Goal: Task Accomplishment & Management: Complete application form

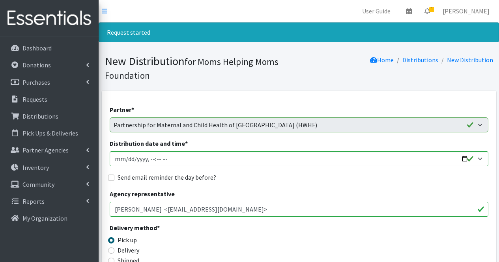
scroll to position [512, 0]
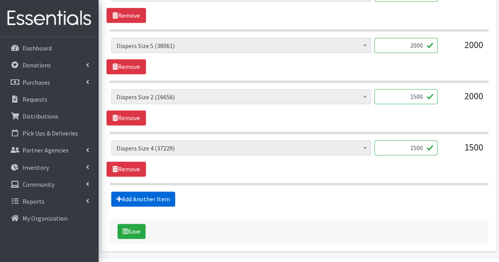
click at [134, 196] on link "Add Another Item" at bounding box center [143, 199] width 64 height 15
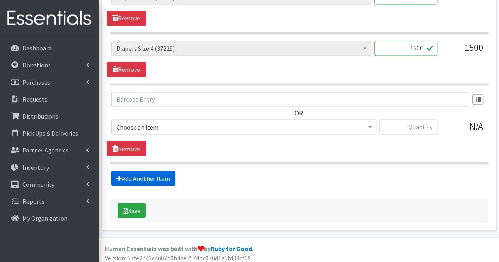
scroll to position [612, 0]
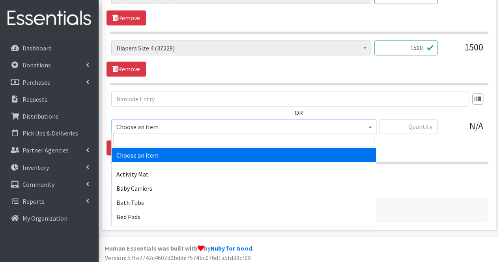
click at [163, 121] on span "Choose an item" at bounding box center [243, 126] width 255 height 11
click at [161, 139] on input "search" at bounding box center [243, 139] width 261 height 13
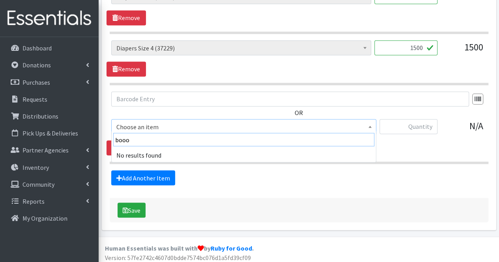
type input "boo"
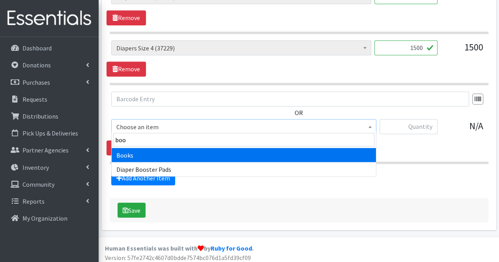
select select "1947"
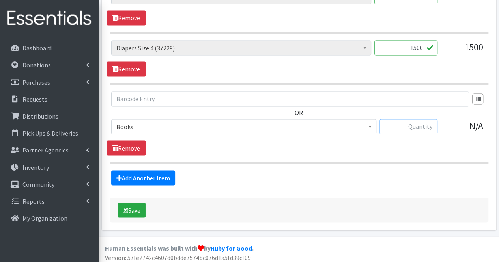
click at [395, 125] on input "text" at bounding box center [408, 126] width 58 height 15
type input "30"
click at [158, 171] on link "Add Another Item" at bounding box center [143, 177] width 64 height 15
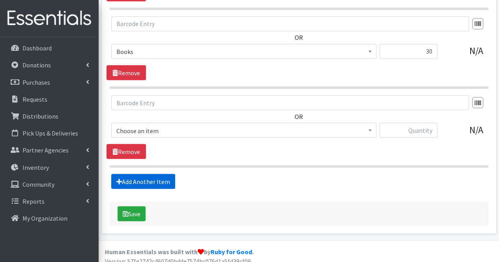
scroll to position [690, 0]
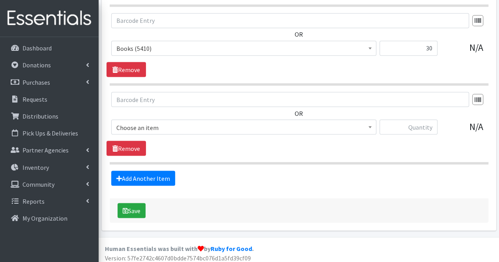
drag, startPoint x: 149, startPoint y: 131, endPoint x: 150, endPoint y: 127, distance: 4.1
click at [150, 127] on span "Choose an item Activity Mat Baby Carriers Bath Tubs Bed Pads Bibs Birthday Box …" at bounding box center [243, 130] width 265 height 21
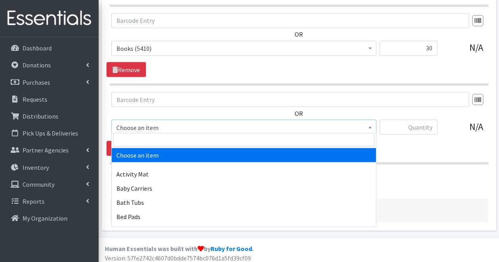
click at [150, 127] on span "Choose an item" at bounding box center [243, 127] width 255 height 11
click at [150, 136] on input "search" at bounding box center [243, 139] width 261 height 13
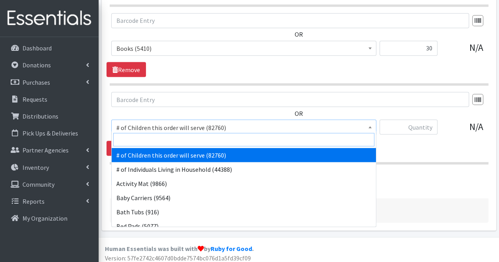
drag, startPoint x: 150, startPoint y: 136, endPoint x: 129, endPoint y: 141, distance: 22.4
click at [129, 141] on input "search" at bounding box center [243, 139] width 261 height 13
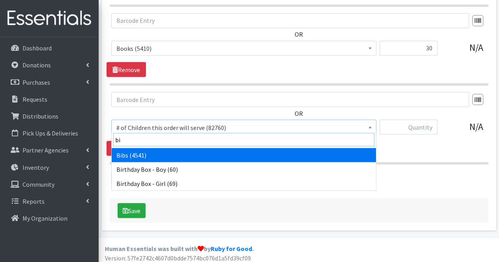
type input "bib"
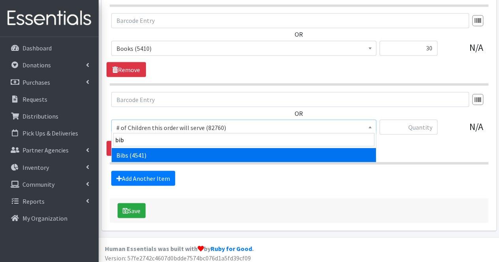
select select "293"
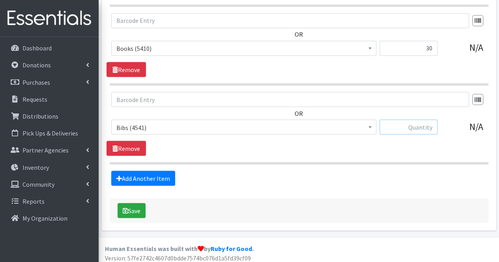
click at [422, 125] on input "text" at bounding box center [408, 127] width 58 height 15
type input "10"
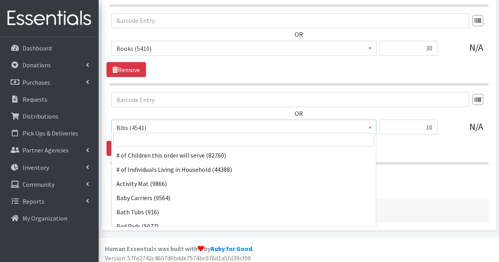
click at [290, 122] on span "Bibs (4541)" at bounding box center [243, 127] width 255 height 11
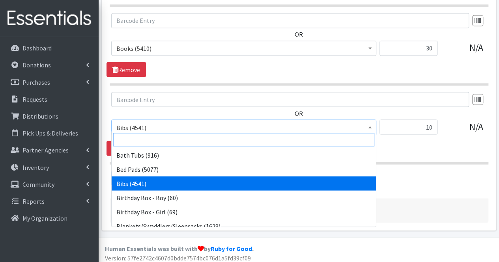
click at [255, 139] on input "search" at bounding box center [243, 139] width 261 height 13
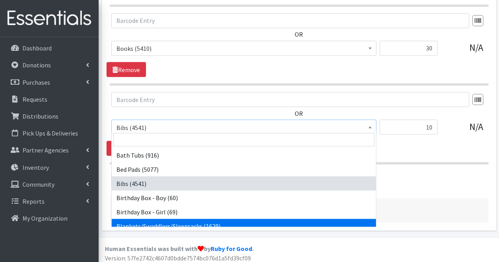
select select "1933"
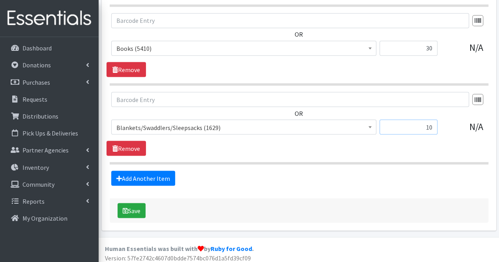
click at [435, 127] on input "10" at bounding box center [408, 127] width 58 height 15
type input "15"
click at [143, 172] on link "Add Another Item" at bounding box center [143, 178] width 64 height 15
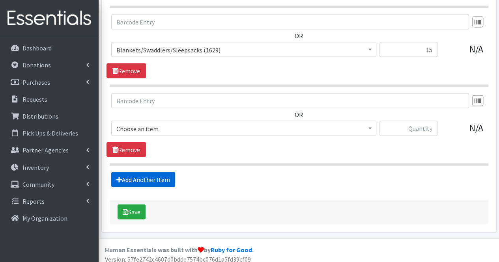
scroll to position [769, 0]
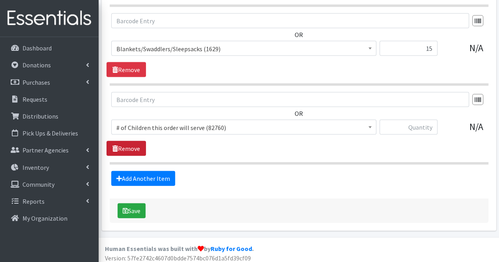
click at [136, 145] on link "Remove" at bounding box center [126, 148] width 39 height 15
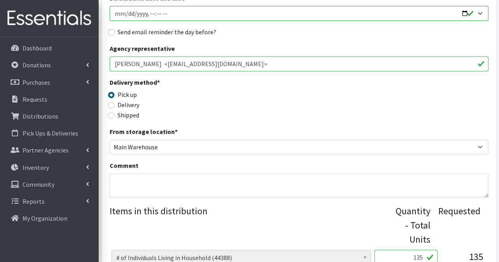
scroll to position [154, 0]
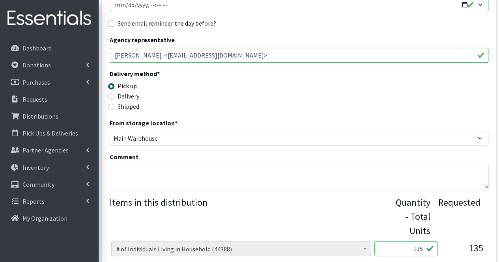
click at [134, 168] on textarea "Comment" at bounding box center [299, 177] width 379 height 24
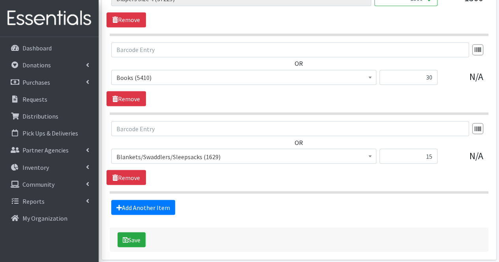
scroll to position [662, 0]
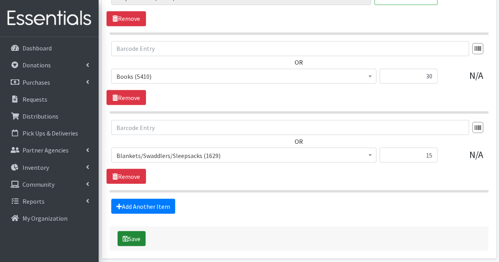
type textarea "Moms, Thank you for your partnership. Due to quantities available, your order c…"
click at [135, 233] on button "Save" at bounding box center [132, 238] width 28 height 15
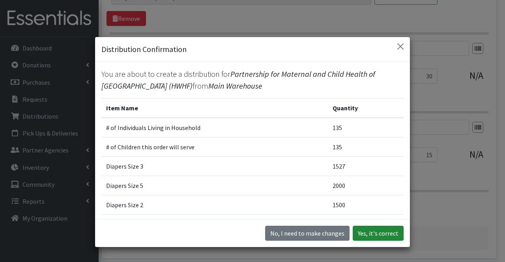
click at [371, 235] on button "Yes, it's correct" at bounding box center [378, 233] width 51 height 15
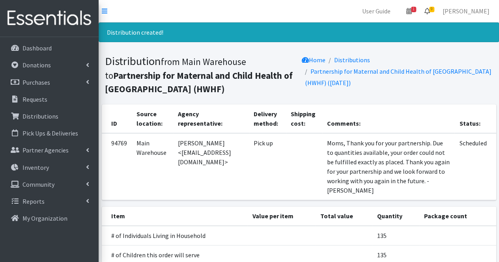
click at [430, 13] on icon at bounding box center [427, 11] width 6 height 6
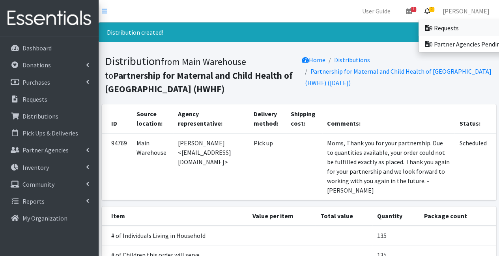
click at [448, 25] on link "9 Requests" at bounding box center [474, 28] width 110 height 16
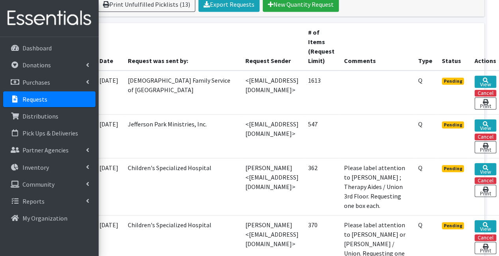
scroll to position [179, 67]
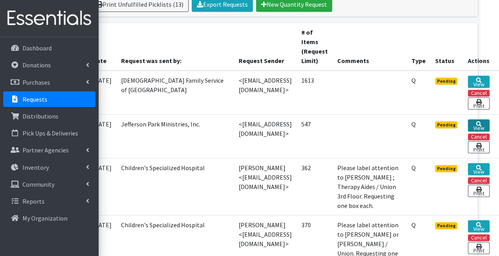
click at [476, 127] on link "View" at bounding box center [479, 126] width 22 height 12
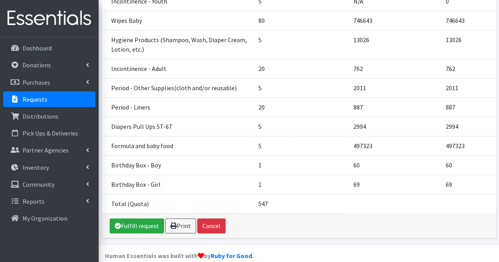
scroll to position [363, 0]
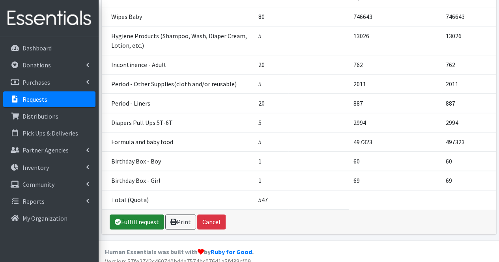
click at [127, 217] on link "Fulfill request" at bounding box center [137, 222] width 54 height 15
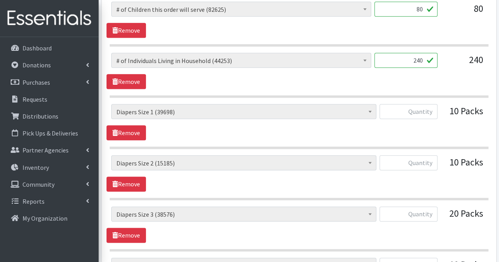
scroll to position [394, 0]
click at [426, 111] on input "text" at bounding box center [408, 112] width 58 height 15
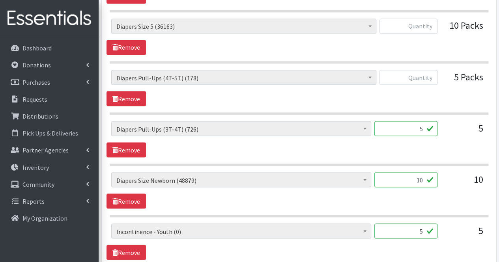
scroll to position [685, 0]
click at [414, 176] on input "10" at bounding box center [405, 179] width 63 height 15
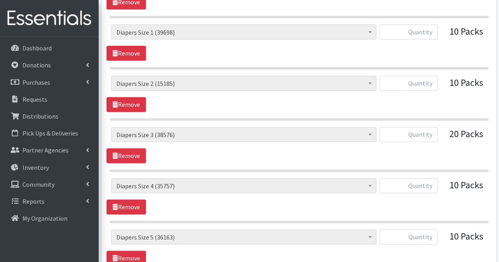
scroll to position [472, 0]
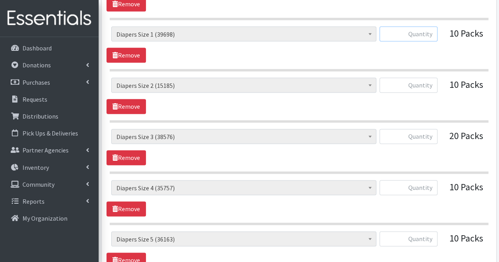
click at [422, 32] on input "text" at bounding box center [408, 33] width 58 height 15
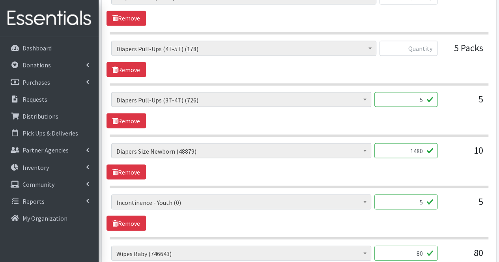
scroll to position [714, 0]
click at [424, 146] on input "1480" at bounding box center [405, 150] width 63 height 15
type input "1"
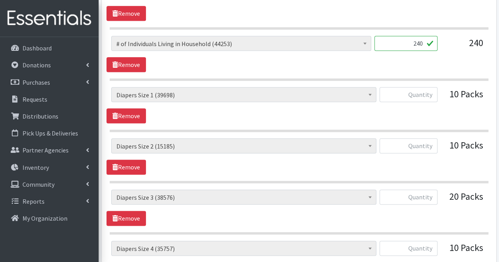
scroll to position [411, 0]
type input "740"
click at [427, 94] on input "text" at bounding box center [408, 95] width 58 height 15
type input "585"
click at [419, 148] on input "text" at bounding box center [408, 146] width 58 height 15
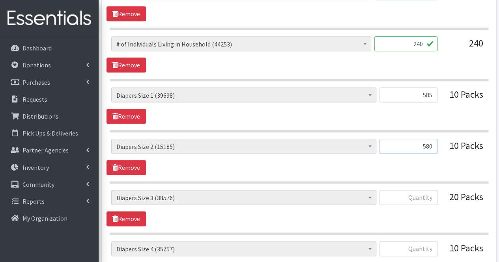
type input "580"
click at [423, 198] on input "text" at bounding box center [408, 197] width 58 height 15
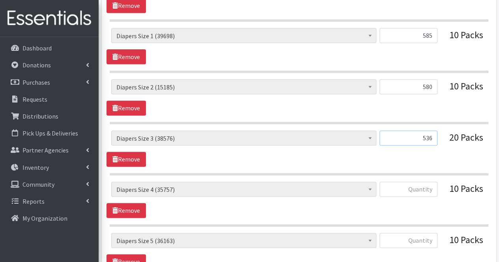
scroll to position [471, 0]
type input "5"
type input "1000"
click at [418, 189] on input "text" at bounding box center [408, 188] width 58 height 15
type input "500"
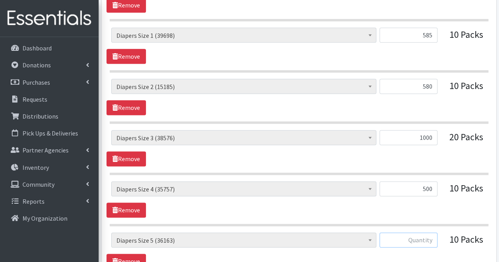
click at [433, 233] on input "text" at bounding box center [408, 240] width 58 height 15
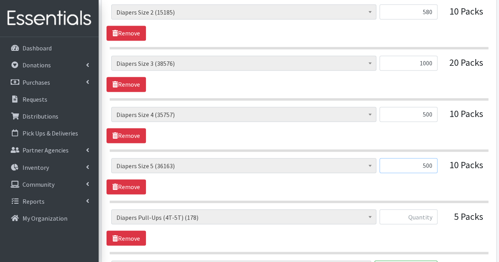
scroll to position [550, 0]
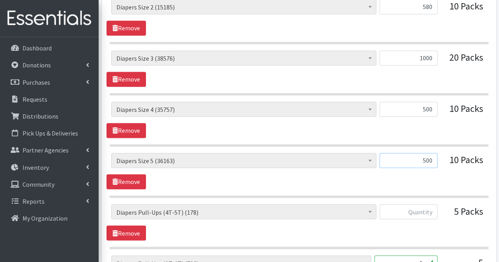
type input "500"
click at [425, 209] on input "text" at bounding box center [408, 211] width 58 height 15
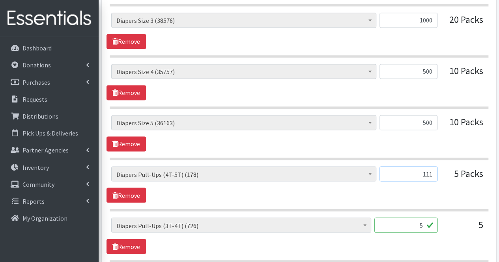
scroll to position [591, 0]
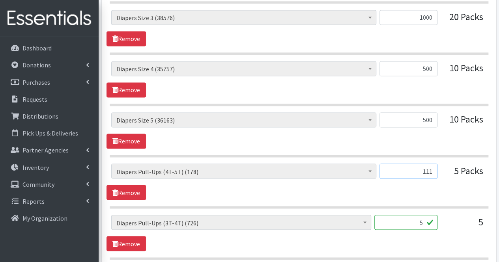
type input "111"
click at [419, 219] on input "5" at bounding box center [405, 222] width 63 height 15
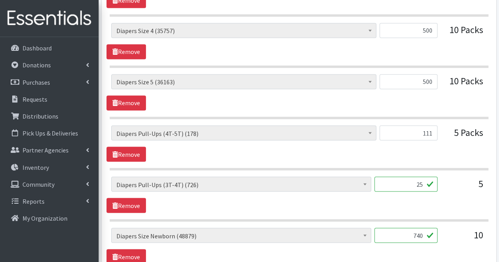
scroll to position [630, 0]
type input "5"
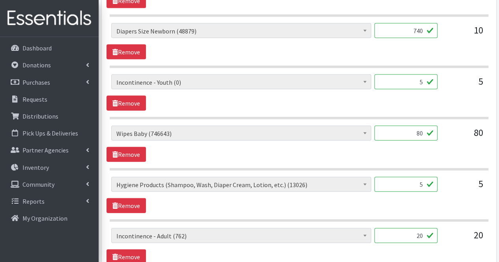
scroll to position [834, 0]
type input "171"
click at [411, 179] on input "5" at bounding box center [405, 184] width 63 height 15
type input "0"
click at [411, 231] on input "20" at bounding box center [405, 235] width 63 height 15
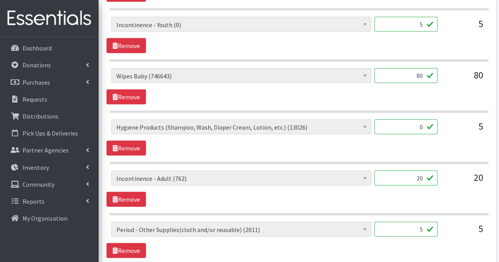
scroll to position [895, 0]
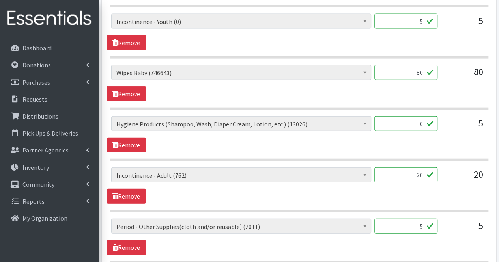
click at [313, 171] on span "Incontinence - Adult (762)" at bounding box center [241, 175] width 250 height 11
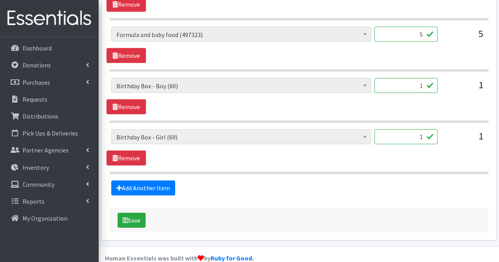
scroll to position [1246, 0]
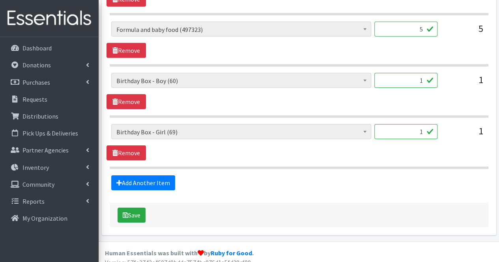
click at [130, 179] on link "Add Another Item" at bounding box center [143, 183] width 64 height 15
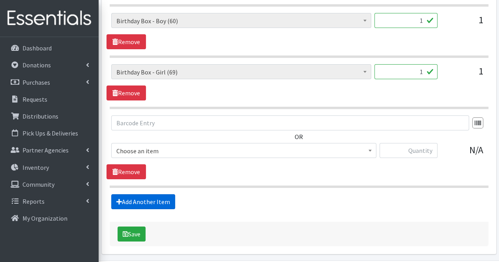
scroll to position [1324, 0]
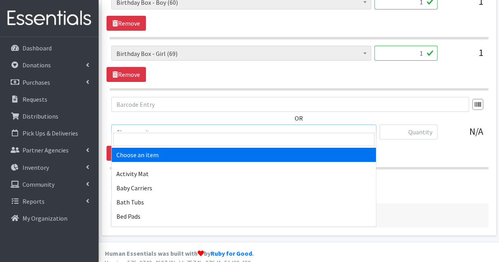
click at [173, 127] on span "Choose an item" at bounding box center [243, 132] width 255 height 11
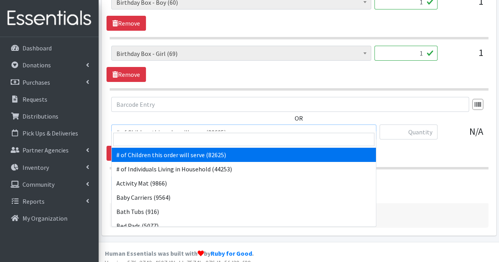
click at [174, 138] on input "search" at bounding box center [243, 139] width 261 height 13
type input "a"
click at [174, 138] on input "search" at bounding box center [243, 139] width 261 height 13
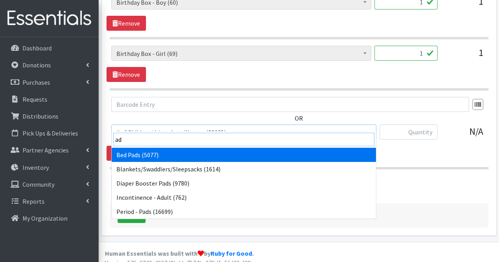
type input "a"
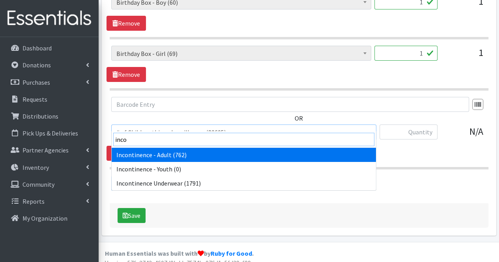
type input "incon"
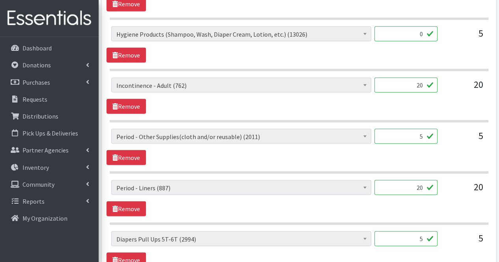
scroll to position [977, 0]
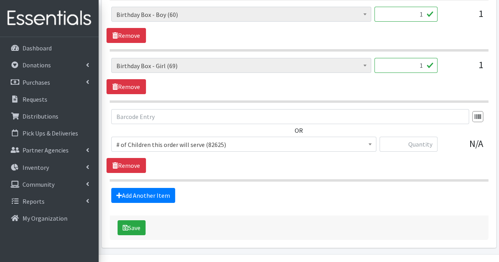
scroll to position [1317, 0]
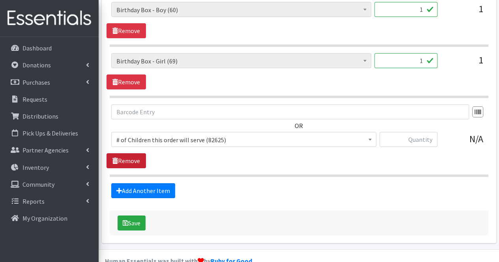
click at [131, 153] on link "Remove" at bounding box center [126, 160] width 39 height 15
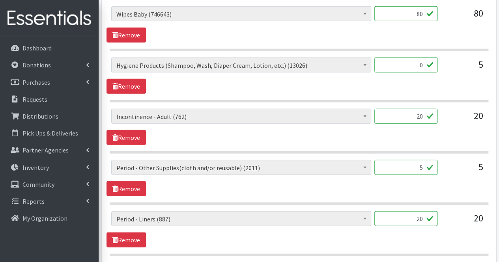
scroll to position [953, 0]
click at [423, 112] on input "20" at bounding box center [405, 116] width 63 height 15
type input "2"
type input "707"
click at [400, 164] on input "5" at bounding box center [405, 168] width 63 height 15
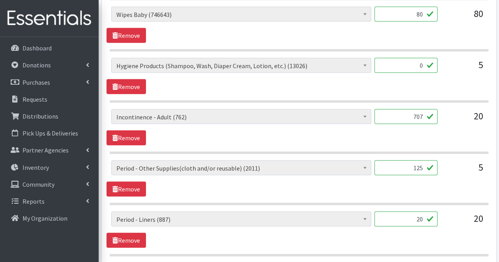
type input "125"
click at [413, 212] on input "20" at bounding box center [405, 219] width 63 height 15
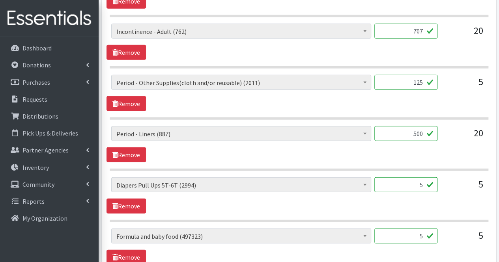
scroll to position [1045, 0]
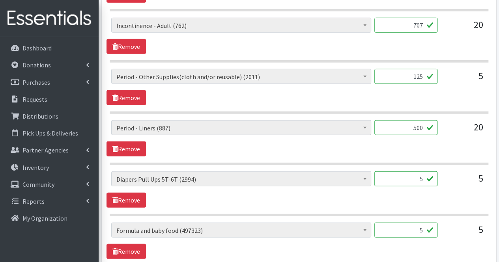
type input "500"
click at [414, 174] on input "5" at bounding box center [405, 179] width 63 height 15
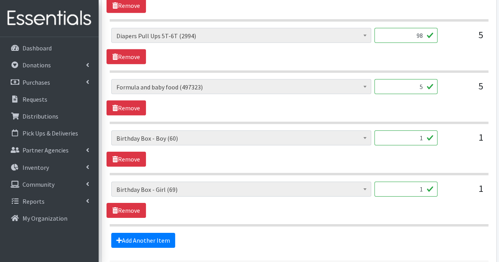
scroll to position [1194, 0]
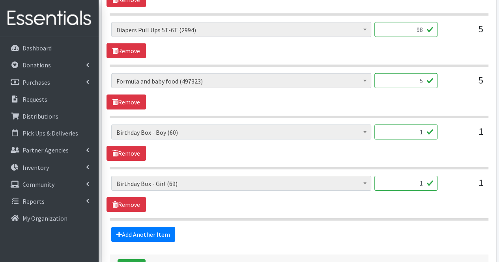
type input "98"
click at [411, 73] on input "5" at bounding box center [405, 80] width 63 height 15
type input "7"
click at [142, 227] on link "Add Another Item" at bounding box center [143, 234] width 64 height 15
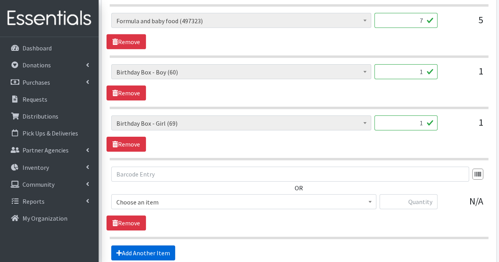
scroll to position [1255, 0]
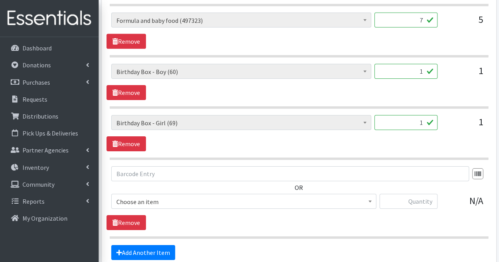
click at [421, 67] on input "1" at bounding box center [405, 71] width 63 height 15
type input "0"
click at [424, 115] on input "1" at bounding box center [405, 122] width 63 height 15
type input "0"
click at [428, 198] on input "text" at bounding box center [408, 201] width 58 height 15
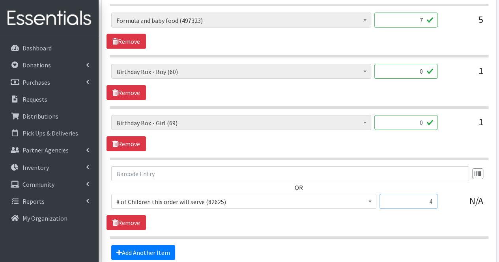
type input "4"
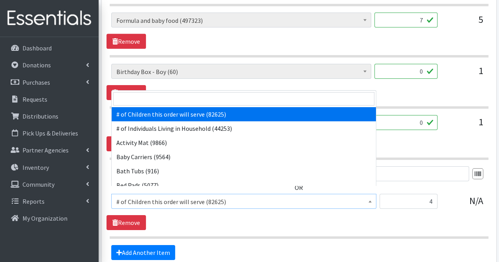
click at [241, 200] on span "# of Children this order will serve (82625)" at bounding box center [243, 201] width 265 height 15
click at [287, 99] on input "search" at bounding box center [243, 98] width 261 height 13
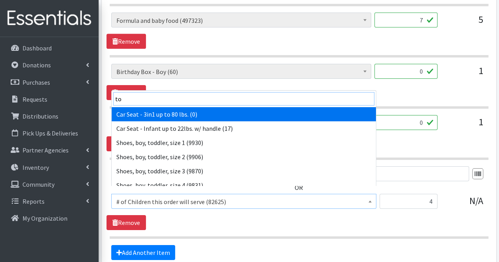
type input "toy"
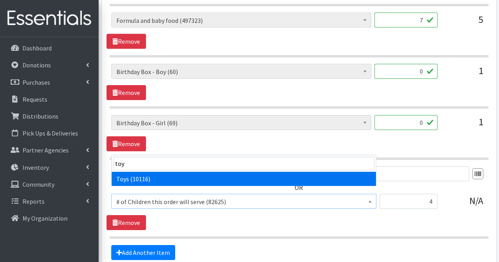
select select "6264"
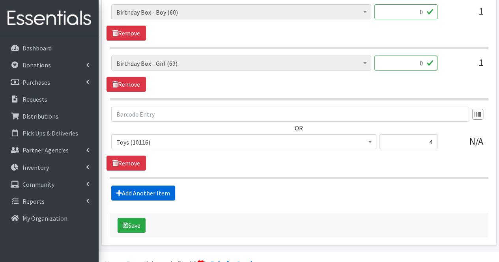
click at [166, 186] on link "Add Another Item" at bounding box center [143, 193] width 64 height 15
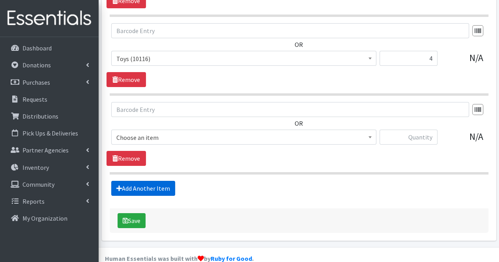
scroll to position [1403, 0]
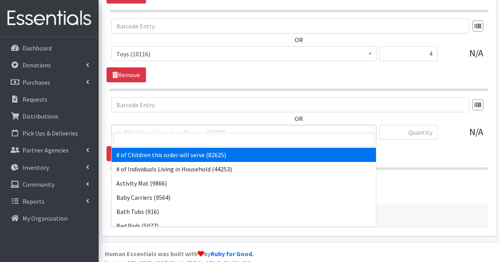
click at [157, 127] on span "# of Children this order will serve (82625)" at bounding box center [243, 132] width 255 height 11
click at [156, 135] on input "search" at bounding box center [243, 139] width 261 height 13
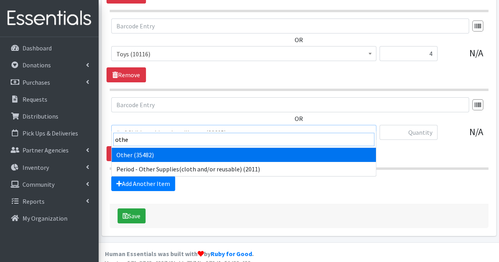
type input "other"
select select "316"
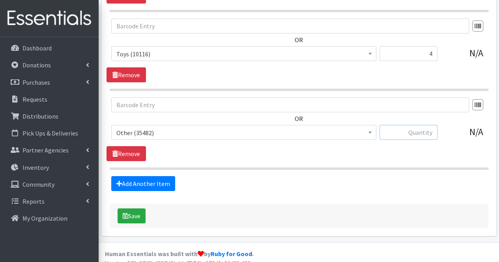
click at [396, 126] on input "text" at bounding box center [408, 132] width 58 height 15
type input "1"
click at [137, 176] on link "Add Another Item" at bounding box center [143, 183] width 64 height 15
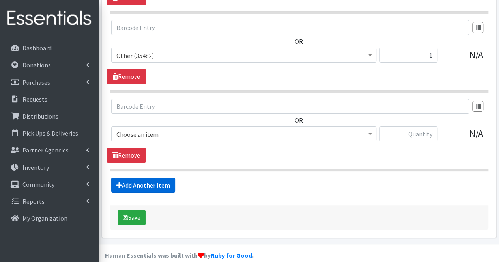
scroll to position [1481, 0]
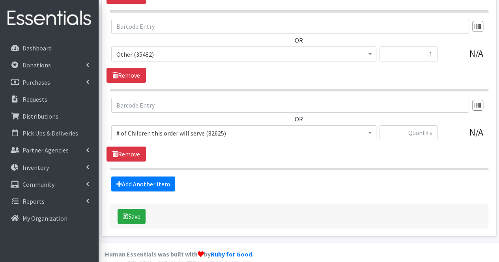
click at [152, 128] on span "# of Children this order will serve (82625)" at bounding box center [243, 133] width 255 height 11
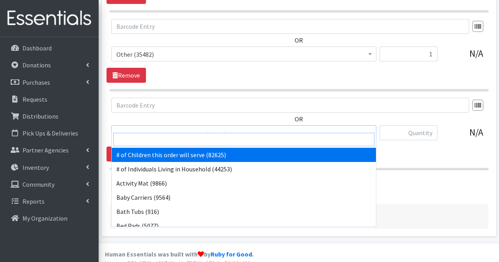
click at [148, 138] on input "search" at bounding box center [243, 139] width 261 height 13
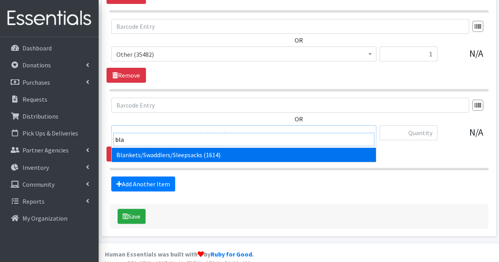
type input "blan"
select select "1933"
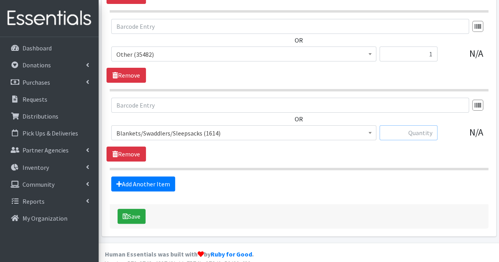
click at [421, 126] on input "text" at bounding box center [408, 132] width 58 height 15
click at [392, 98] on input "text" at bounding box center [290, 105] width 358 height 15
click at [433, 125] on input "15" at bounding box center [408, 132] width 58 height 15
type input "1"
type input "20"
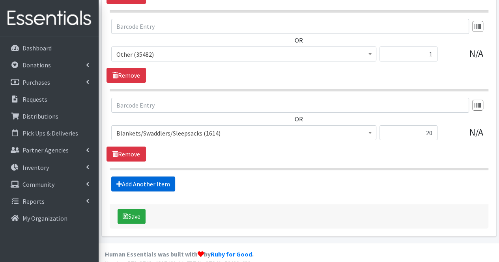
click at [156, 177] on link "Add Another Item" at bounding box center [143, 184] width 64 height 15
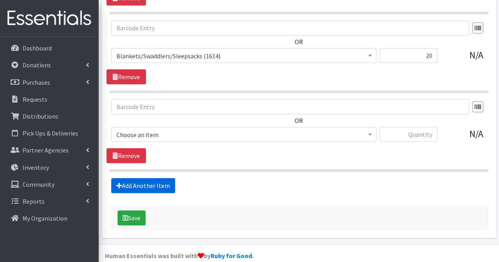
scroll to position [1560, 0]
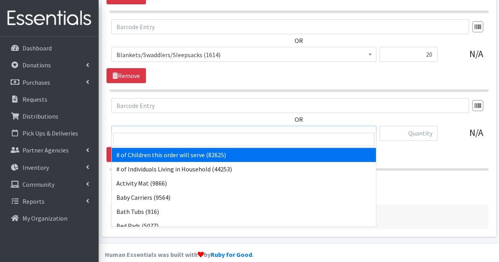
click at [142, 128] on span "# of Children this order will serve (82625)" at bounding box center [243, 133] width 255 height 11
click at [144, 135] on input "search" at bounding box center [243, 139] width 261 height 13
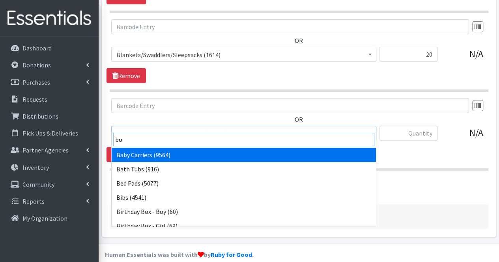
type input "boo"
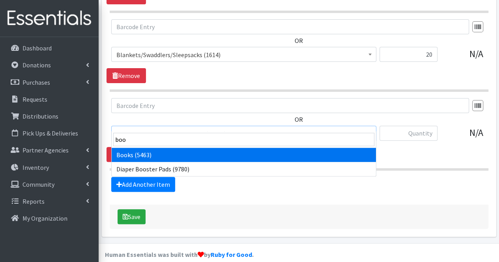
select select "1947"
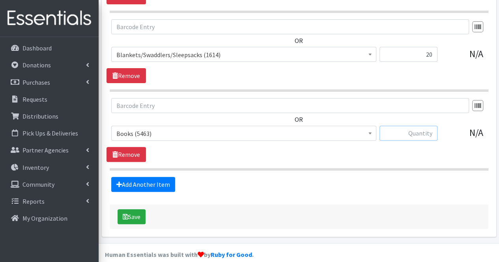
click at [419, 127] on input "text" at bounding box center [408, 133] width 58 height 15
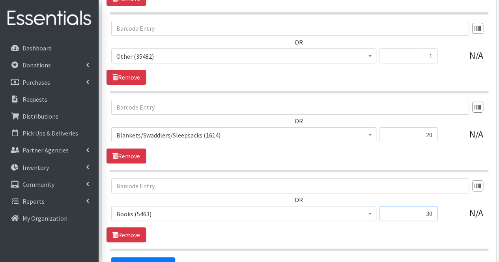
scroll to position [1482, 0]
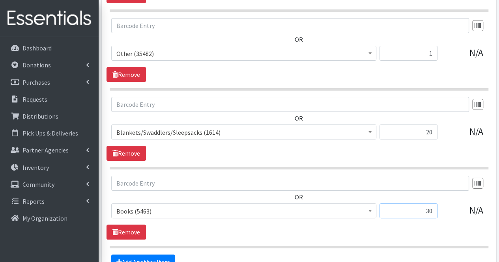
type input "30"
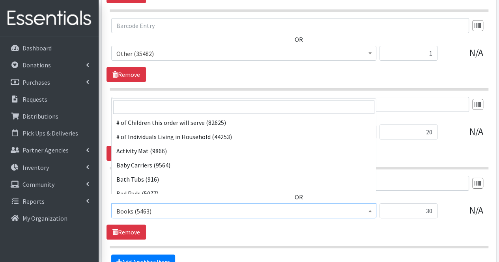
click at [270, 206] on span "Books (5463)" at bounding box center [243, 211] width 255 height 11
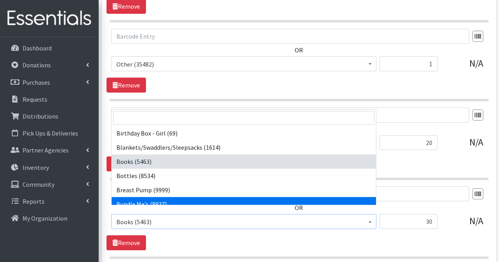
scroll to position [1471, 0]
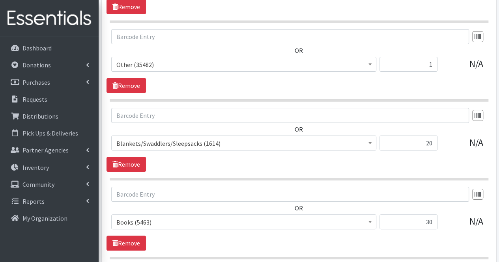
click at [443, 156] on div "OR # of Children this order will serve (82625) # of Individuals Living in House…" at bounding box center [299, 140] width 385 height 64
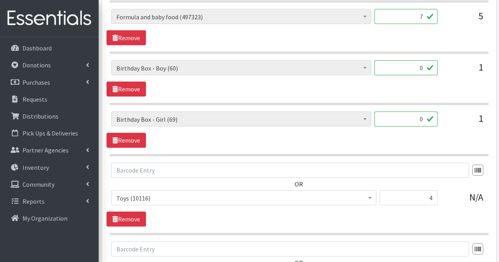
scroll to position [1258, 0]
click at [128, 136] on link "Remove" at bounding box center [126, 140] width 39 height 15
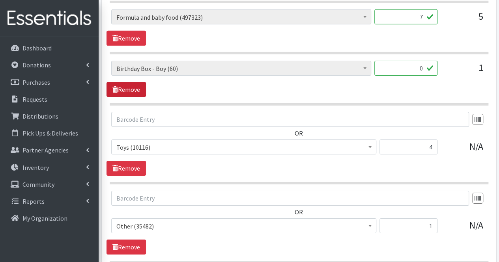
click at [140, 86] on link "Remove" at bounding box center [126, 89] width 39 height 15
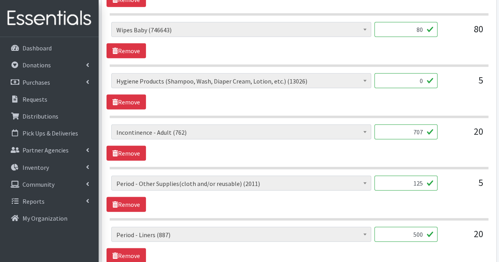
scroll to position [937, 0]
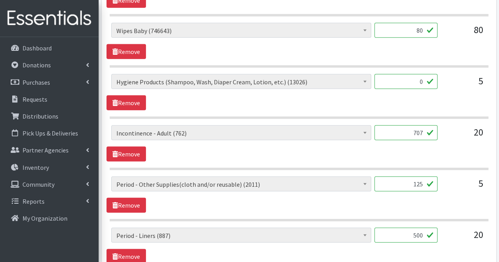
click at [423, 180] on input "125" at bounding box center [405, 184] width 63 height 15
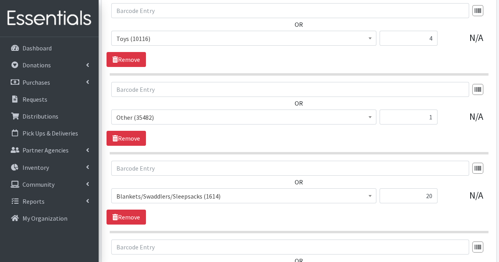
scroll to position [1458, 0]
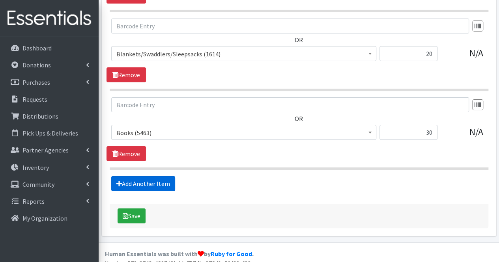
click at [135, 179] on link "Add Another Item" at bounding box center [143, 183] width 64 height 15
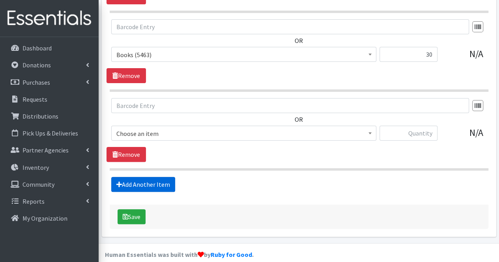
scroll to position [1536, 0]
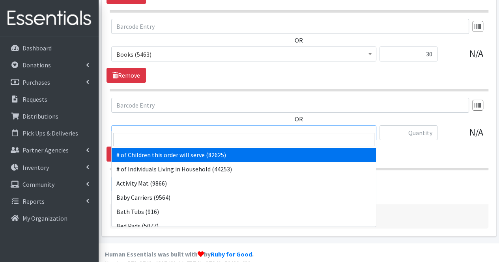
click at [140, 128] on span "# of Children this order will serve (82625)" at bounding box center [243, 133] width 255 height 11
click at [145, 140] on input "search" at bounding box center [243, 139] width 261 height 13
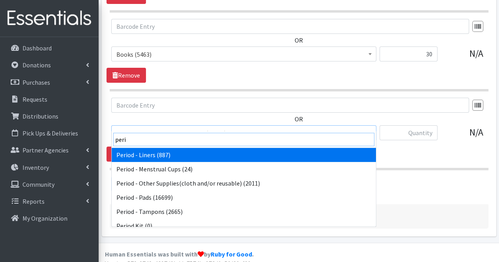
type input "perio"
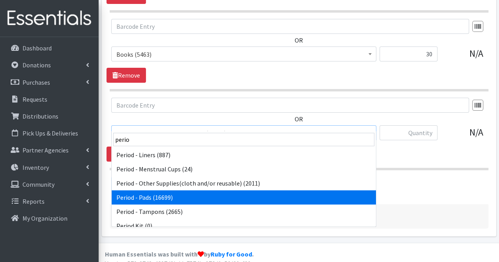
select select "5772"
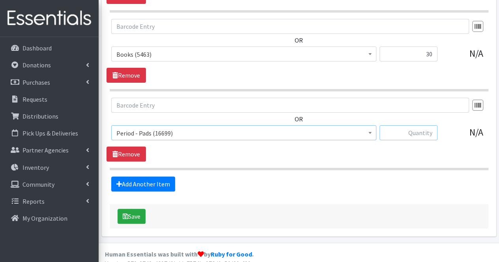
click at [422, 125] on input "text" at bounding box center [408, 132] width 58 height 15
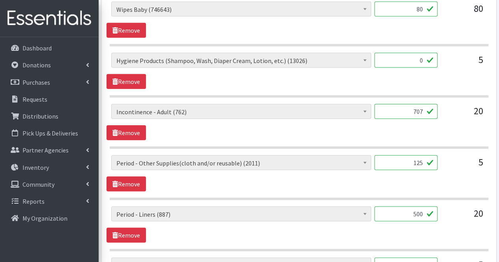
scroll to position [959, 0]
type input "125"
click at [133, 177] on link "Remove" at bounding box center [126, 183] width 39 height 15
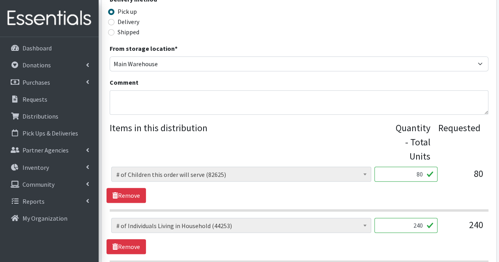
scroll to position [226, 0]
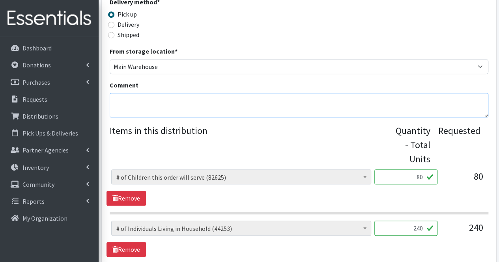
click at [125, 103] on textarea "Comment" at bounding box center [299, 105] width 379 height 24
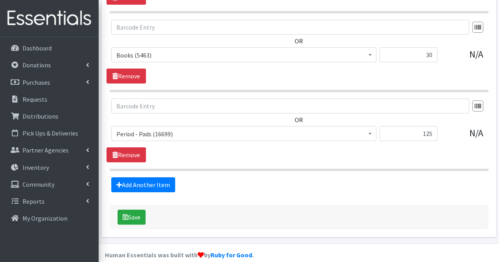
scroll to position [1486, 0]
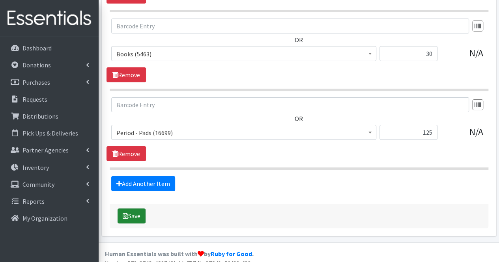
type textarea "Moms, Thank you for your partnership. Due to quantities available, your order c…"
click at [137, 211] on button "Save" at bounding box center [132, 216] width 28 height 15
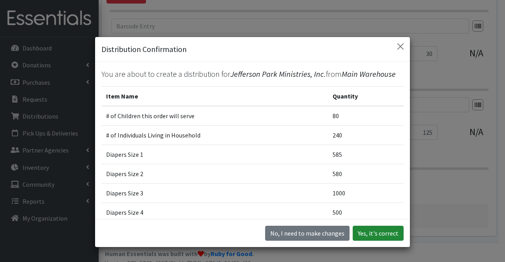
click at [382, 230] on button "Yes, it's correct" at bounding box center [378, 233] width 51 height 15
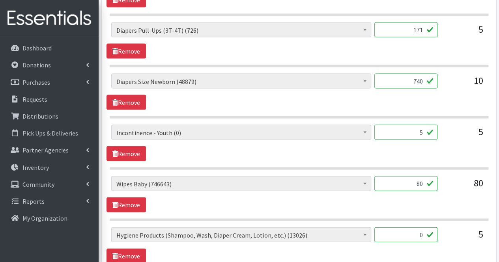
scroll to position [830, 0]
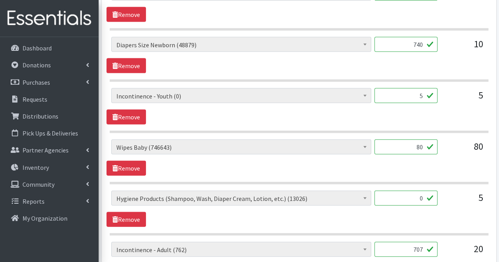
click at [383, 234] on hr at bounding box center [299, 235] width 379 height 2
click at [422, 94] on input "5" at bounding box center [405, 95] width 63 height 15
type input "0"
click at [420, 142] on input "80" at bounding box center [405, 147] width 63 height 15
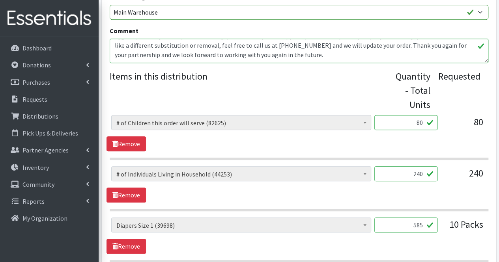
scroll to position [5, 0]
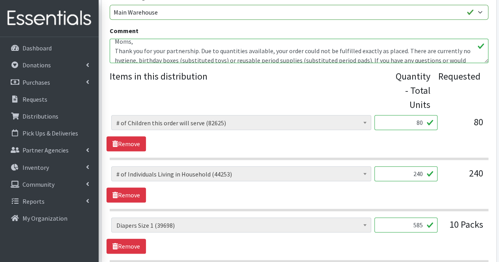
type input "0"
click at [230, 60] on textarea "Moms, Thank you for your partnership. Due to quantities available, your order c…" at bounding box center [299, 51] width 379 height 24
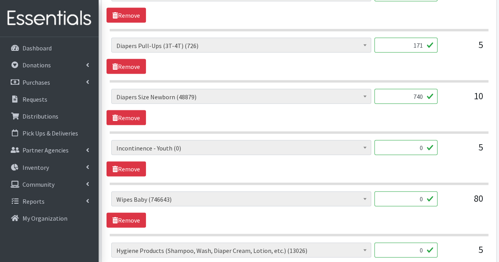
scroll to position [779, 0]
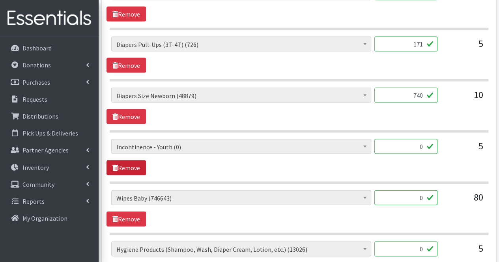
type textarea "Moms, Thank you for your partnership. Due to quantities available, your order c…"
click at [138, 163] on link "Remove" at bounding box center [126, 168] width 39 height 15
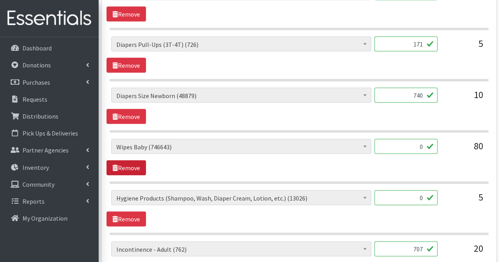
click at [138, 163] on link "Remove" at bounding box center [126, 168] width 39 height 15
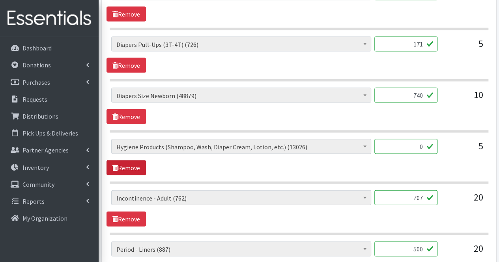
click at [138, 163] on link "Remove" at bounding box center [126, 168] width 39 height 15
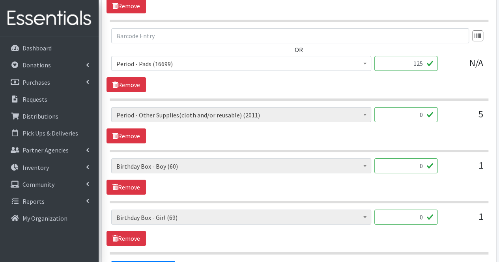
scroll to position [1411, 0]
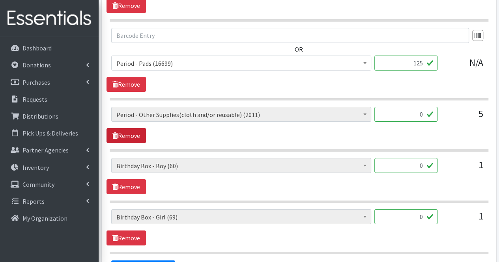
click at [137, 128] on link "Remove" at bounding box center [126, 135] width 39 height 15
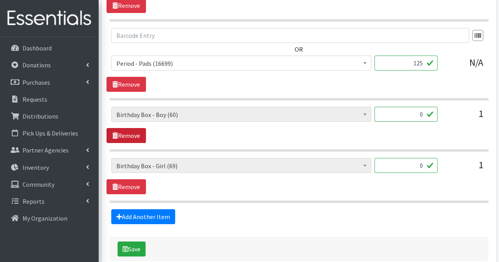
click at [137, 128] on link "Remove" at bounding box center [126, 135] width 39 height 15
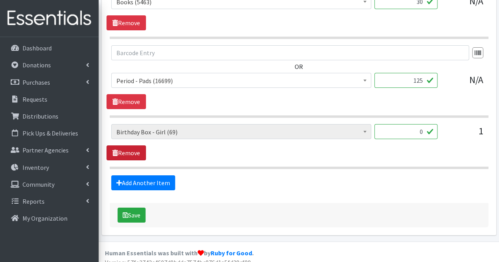
click at [140, 146] on link "Remove" at bounding box center [126, 153] width 39 height 15
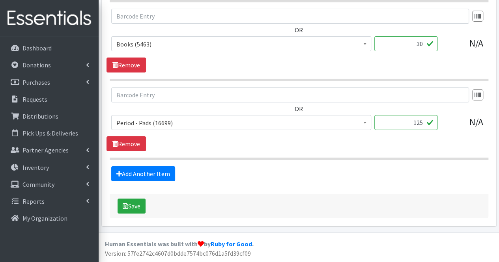
scroll to position [1342, 0]
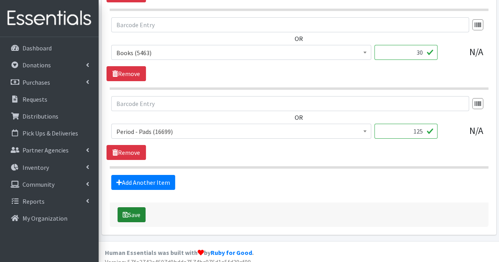
click at [144, 207] on button "Save" at bounding box center [132, 214] width 28 height 15
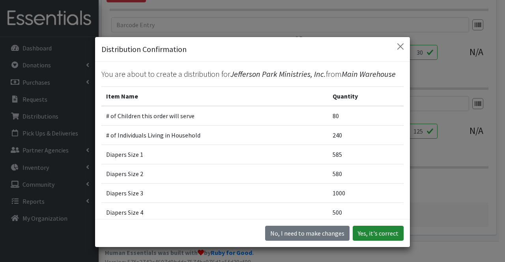
click at [376, 232] on button "Yes, it's correct" at bounding box center [378, 233] width 51 height 15
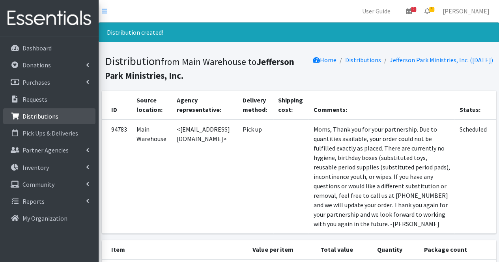
click at [51, 114] on p "Distributions" at bounding box center [40, 116] width 36 height 8
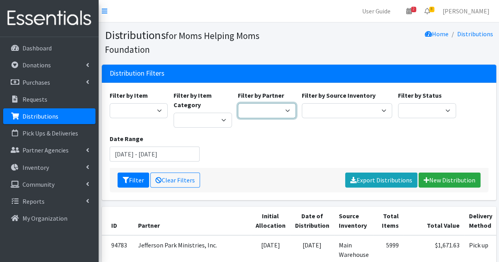
click at [247, 111] on select "Acenda Integrated Health - FSC Acenda Integrated Health - Maternal Health Alter…" at bounding box center [267, 110] width 58 height 15
select select "617"
click at [238, 103] on select "Acenda Integrated Health - FSC Acenda Integrated Health - Maternal Health Alter…" at bounding box center [267, 110] width 58 height 15
click at [131, 181] on button "Filter" at bounding box center [134, 180] width 32 height 15
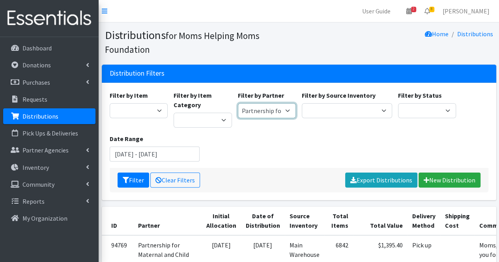
click at [273, 110] on select "Acenda Integrated Health - FSC Acenda Integrated Health - Maternal Health Alter…" at bounding box center [267, 110] width 58 height 15
select select "2391"
click at [238, 103] on select "Acenda Integrated Health - FSC Acenda Integrated Health - Maternal Health Alter…" at bounding box center [267, 110] width 58 height 15
click at [136, 181] on button "Filter" at bounding box center [134, 180] width 32 height 15
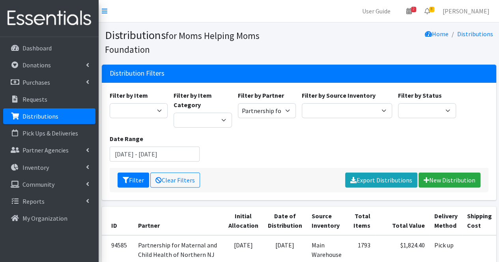
scroll to position [0, 53]
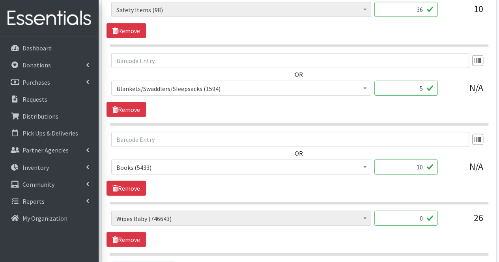
scroll to position [1107, 0]
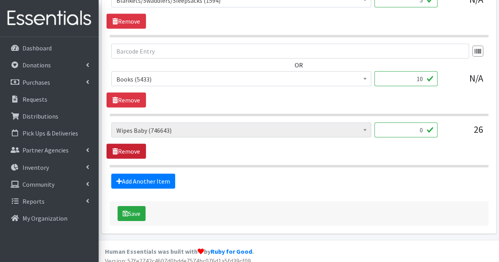
click at [133, 144] on link "Remove" at bounding box center [126, 151] width 39 height 15
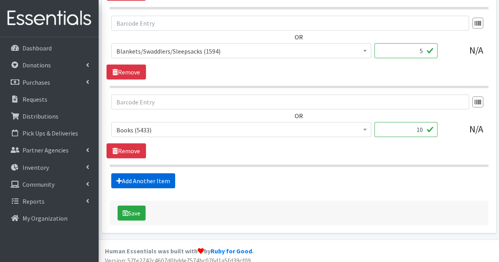
click at [147, 176] on link "Add Another Item" at bounding box center [143, 181] width 64 height 15
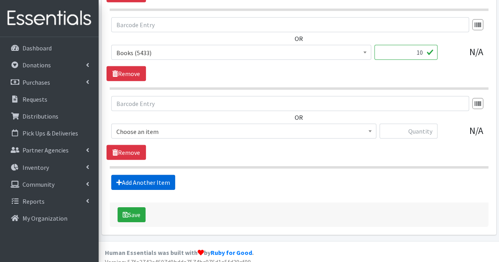
scroll to position [1134, 0]
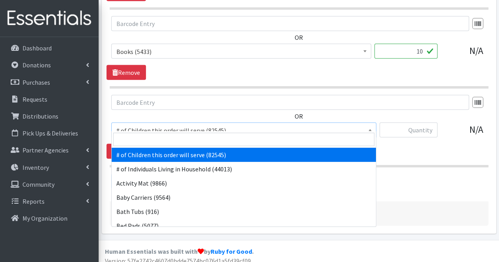
click at [145, 125] on span "# of Children this order will serve (82545)" at bounding box center [243, 130] width 255 height 11
click at [144, 144] on input "search" at bounding box center [243, 139] width 261 height 13
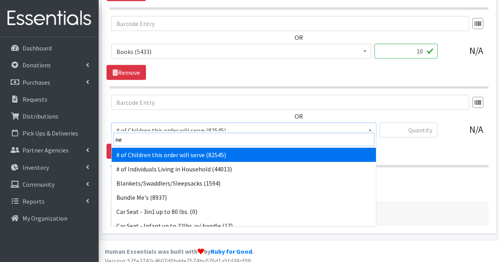
type input "new"
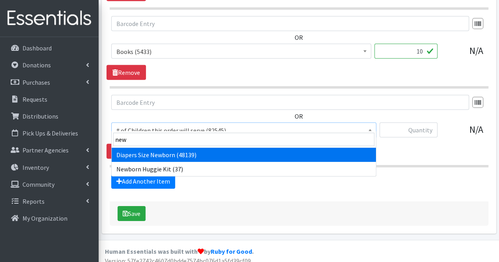
select select "1963"
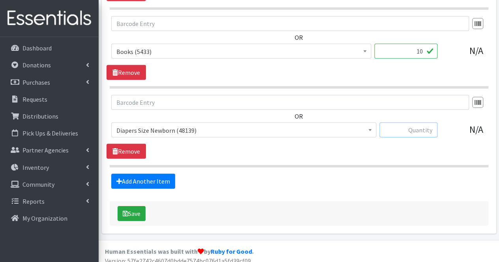
click at [418, 125] on input "text" at bounding box center [408, 130] width 58 height 15
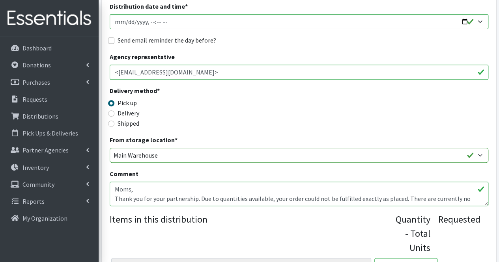
scroll to position [28, 0]
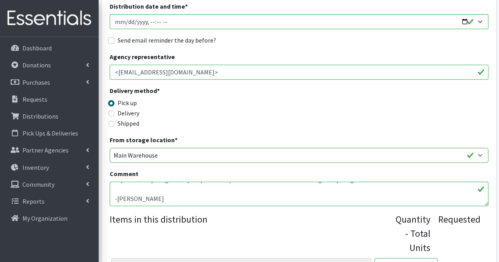
type input "148"
click at [308, 198] on textarea "Moms, Thank you for your partnership. Due to quantities available, your order c…" at bounding box center [299, 194] width 379 height 24
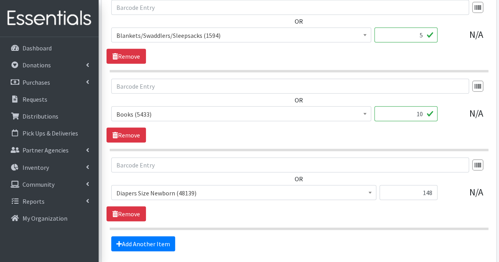
scroll to position [1134, 0]
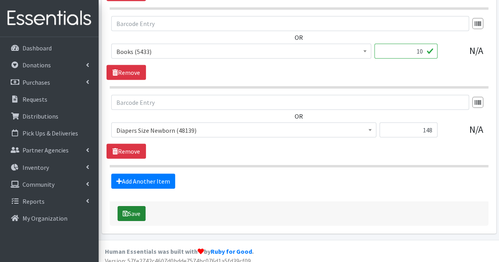
type textarea "Moms, Thank you for your partnership. Due to quantities available, your order c…"
click at [138, 206] on button "Save" at bounding box center [132, 213] width 28 height 15
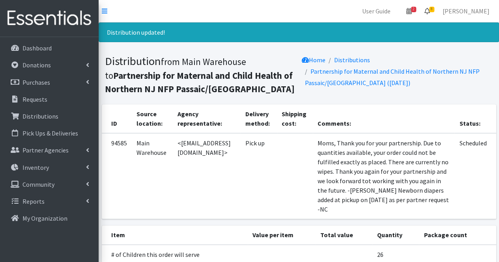
click at [434, 11] on span "8" at bounding box center [431, 10] width 5 height 6
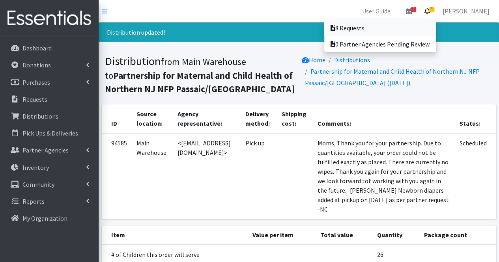
click at [413, 26] on link "8 Requests" at bounding box center [380, 28] width 112 height 16
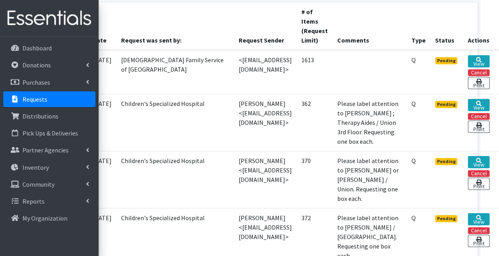
scroll to position [200, 67]
click at [484, 58] on link "View" at bounding box center [479, 61] width 22 height 12
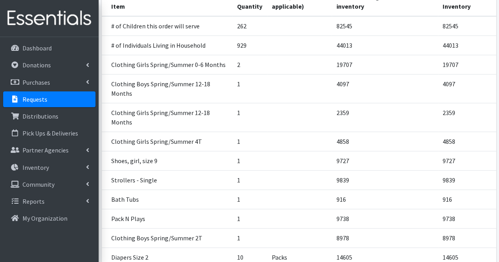
scroll to position [123, 0]
